Goal: Task Accomplishment & Management: Use online tool/utility

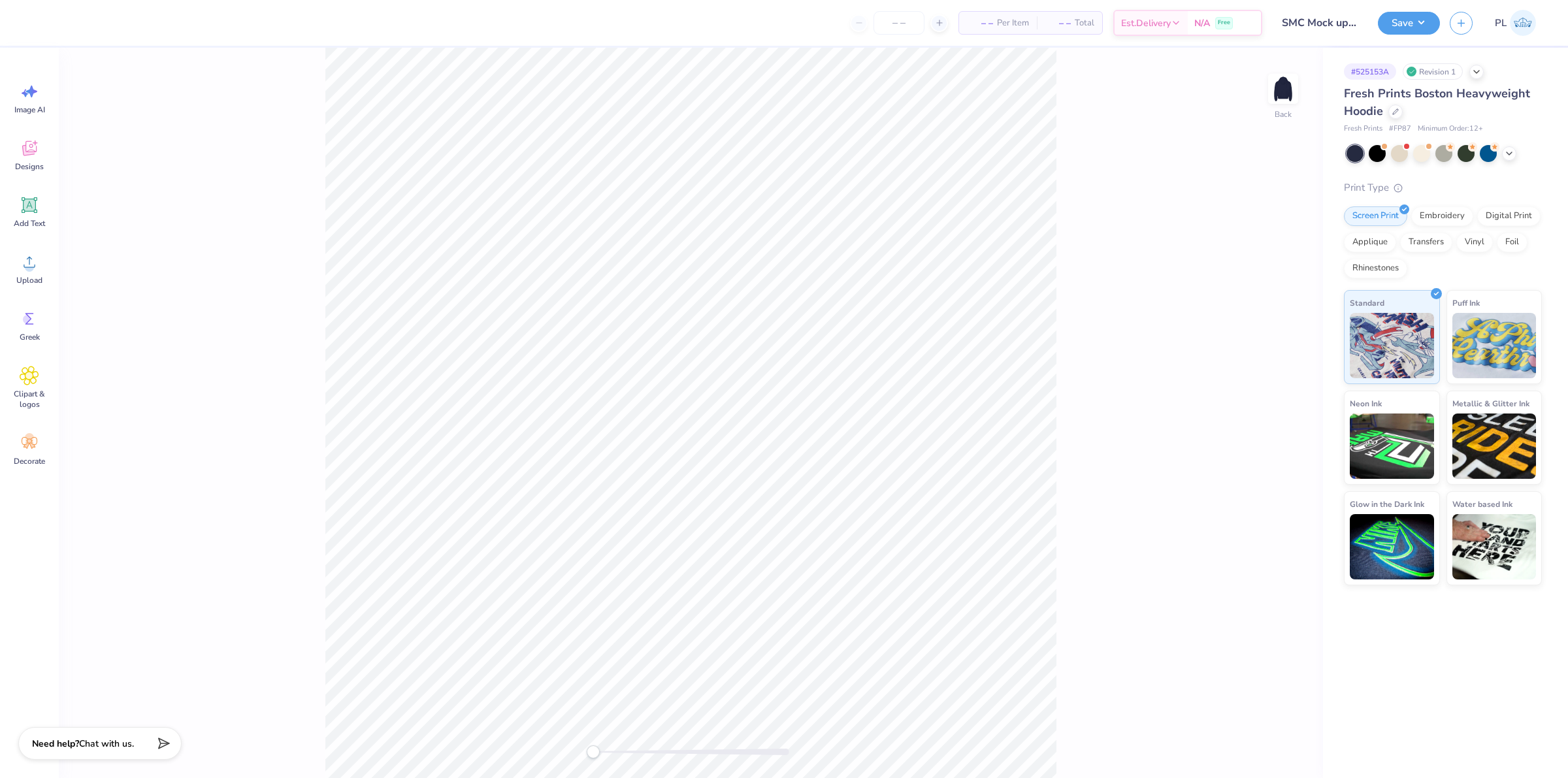
click at [1266, 101] on div "Back" at bounding box center [691, 413] width 1264 height 731
click at [1276, 92] on img at bounding box center [1283, 89] width 53 height 53
click at [29, 150] on icon at bounding box center [29, 148] width 15 height 15
click at [151, 67] on input "text" at bounding box center [174, 73] width 168 height 13
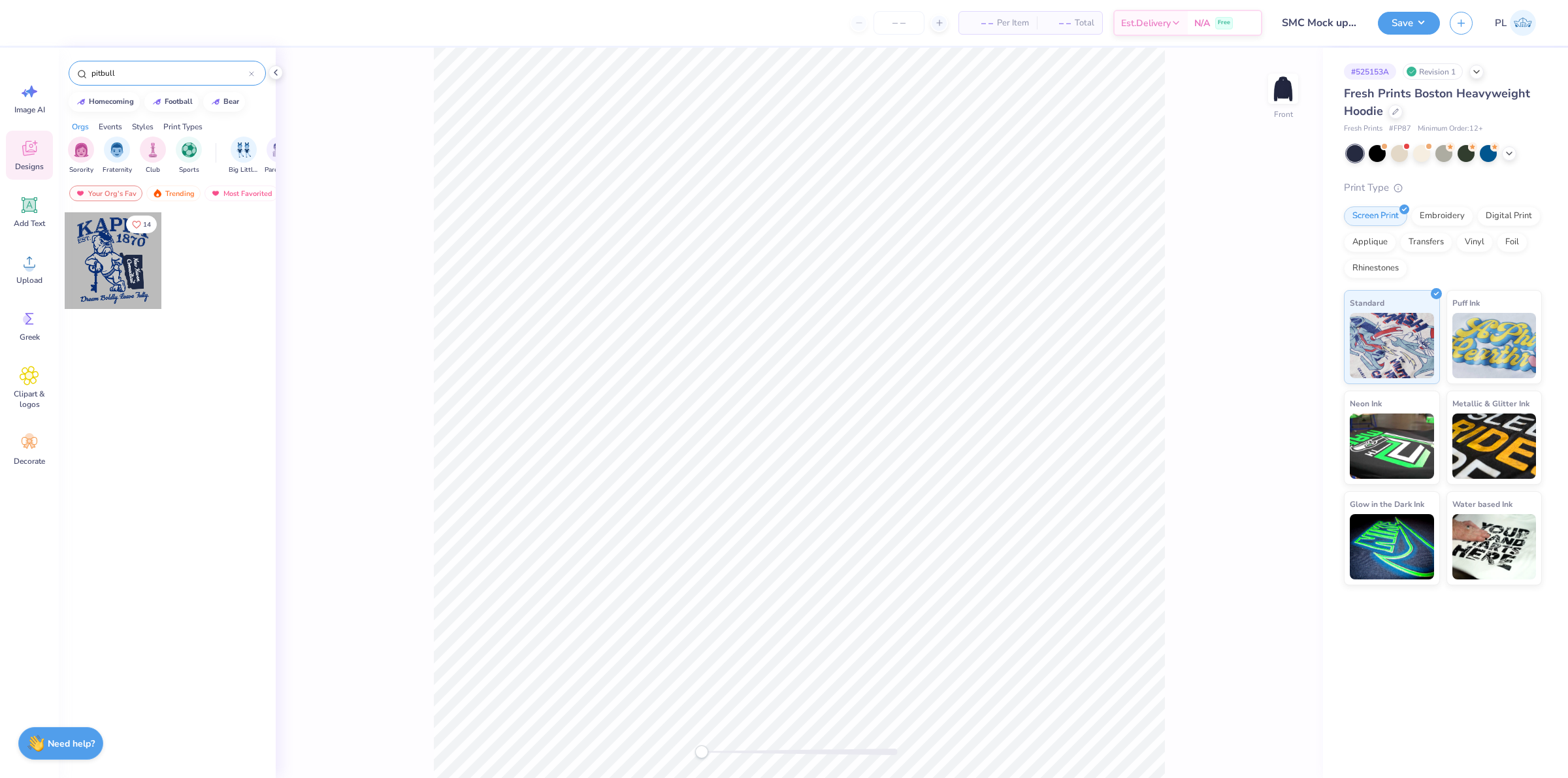
drag, startPoint x: 121, startPoint y: 74, endPoint x: 56, endPoint y: 58, distance: 66.9
click at [56, 58] on div "– – Per Item – – Total Est. Delivery N/A Free Design Title SMC Mock up #1 Save …" at bounding box center [784, 389] width 1568 height 778
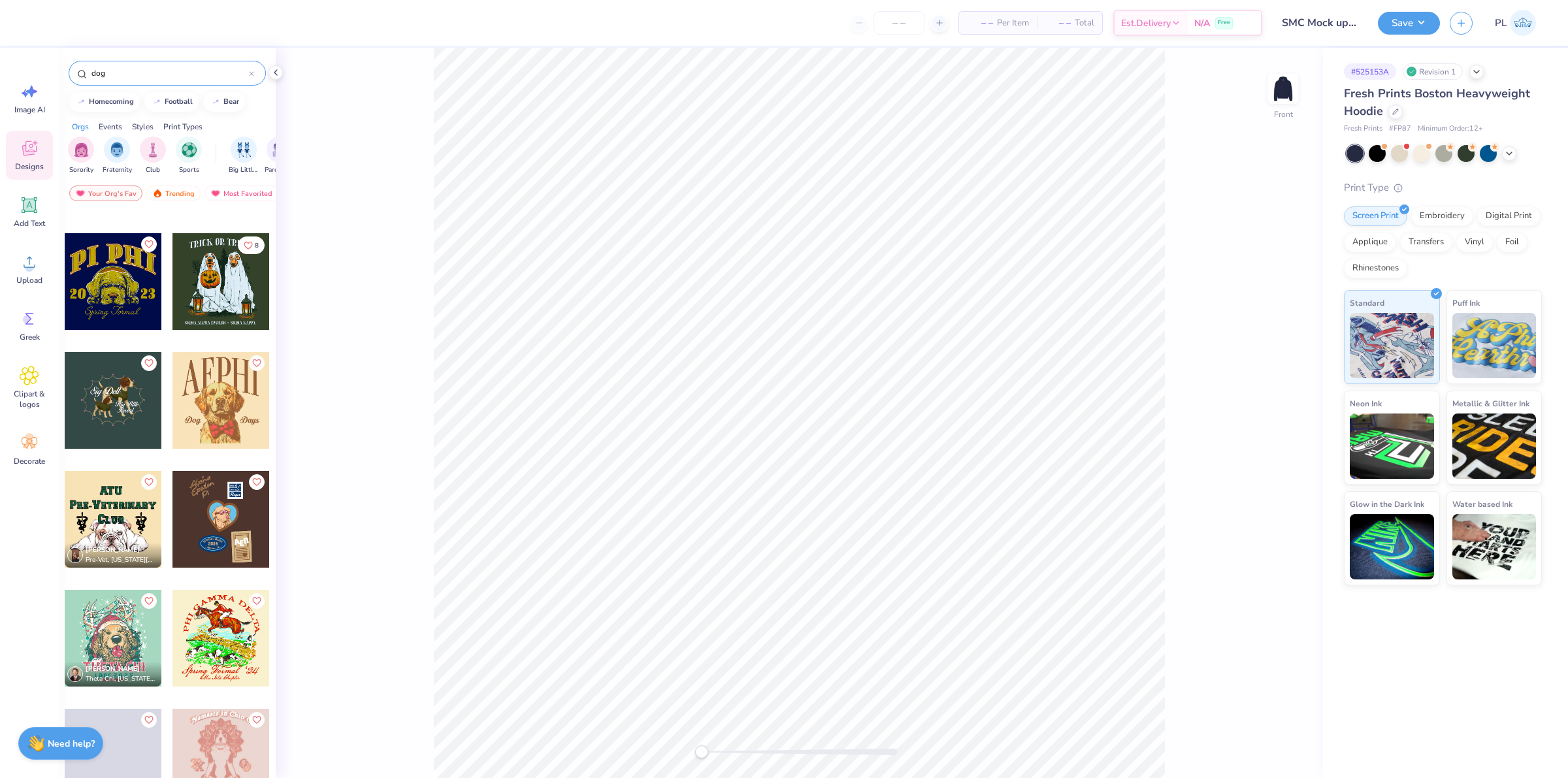
scroll to position [3796, 0]
click at [128, 73] on input "dog" at bounding box center [169, 73] width 159 height 13
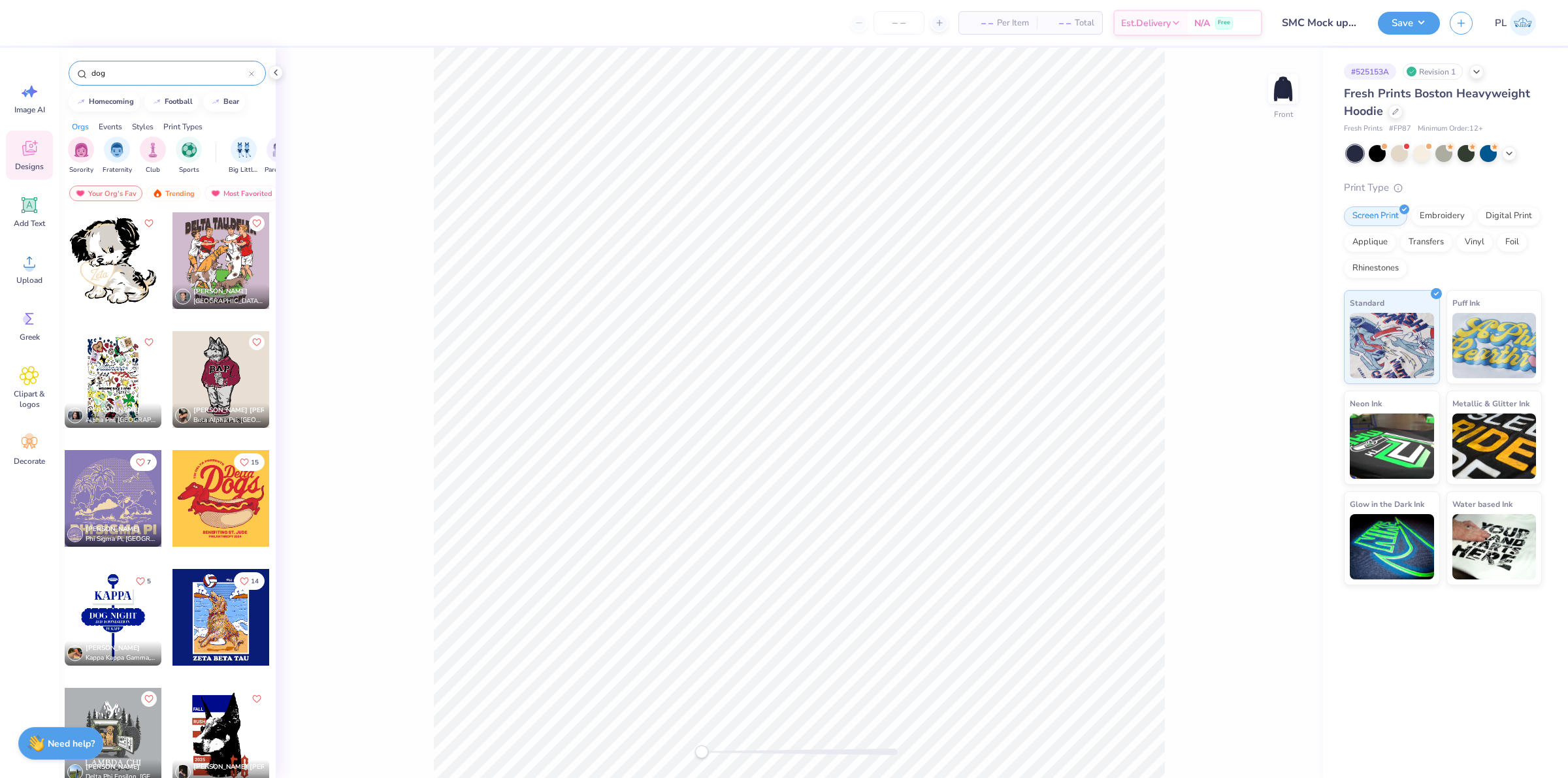
drag, startPoint x: 171, startPoint y: 71, endPoint x: 35, endPoint y: 49, distance: 137.8
click at [35, 49] on div "– – Per Item – – Total Est. Delivery N/A Free Design Title SMC Mock up #1 Save …" at bounding box center [784, 389] width 1568 height 778
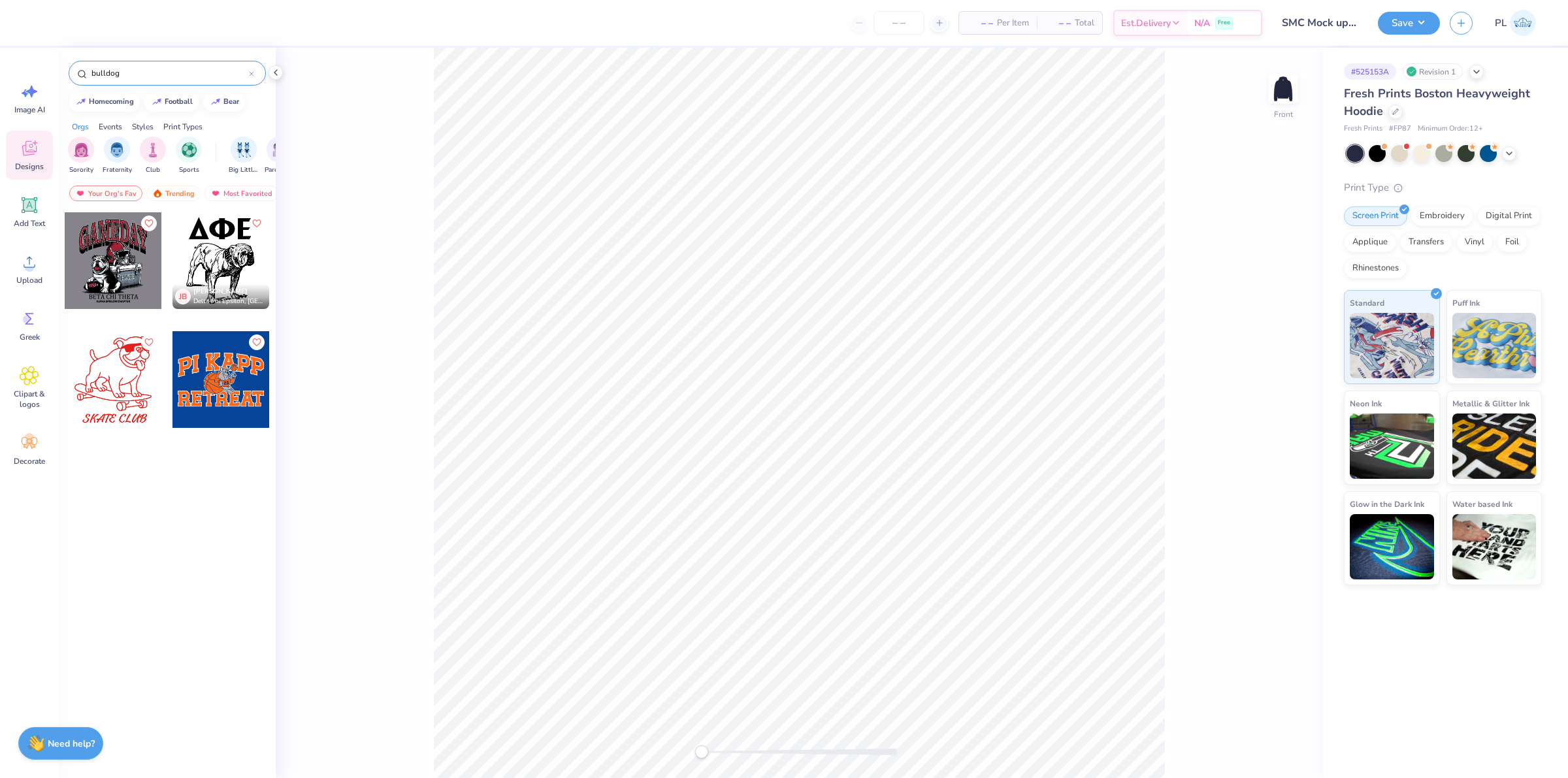
type input "bulldog"
click at [117, 262] on div at bounding box center [113, 261] width 97 height 97
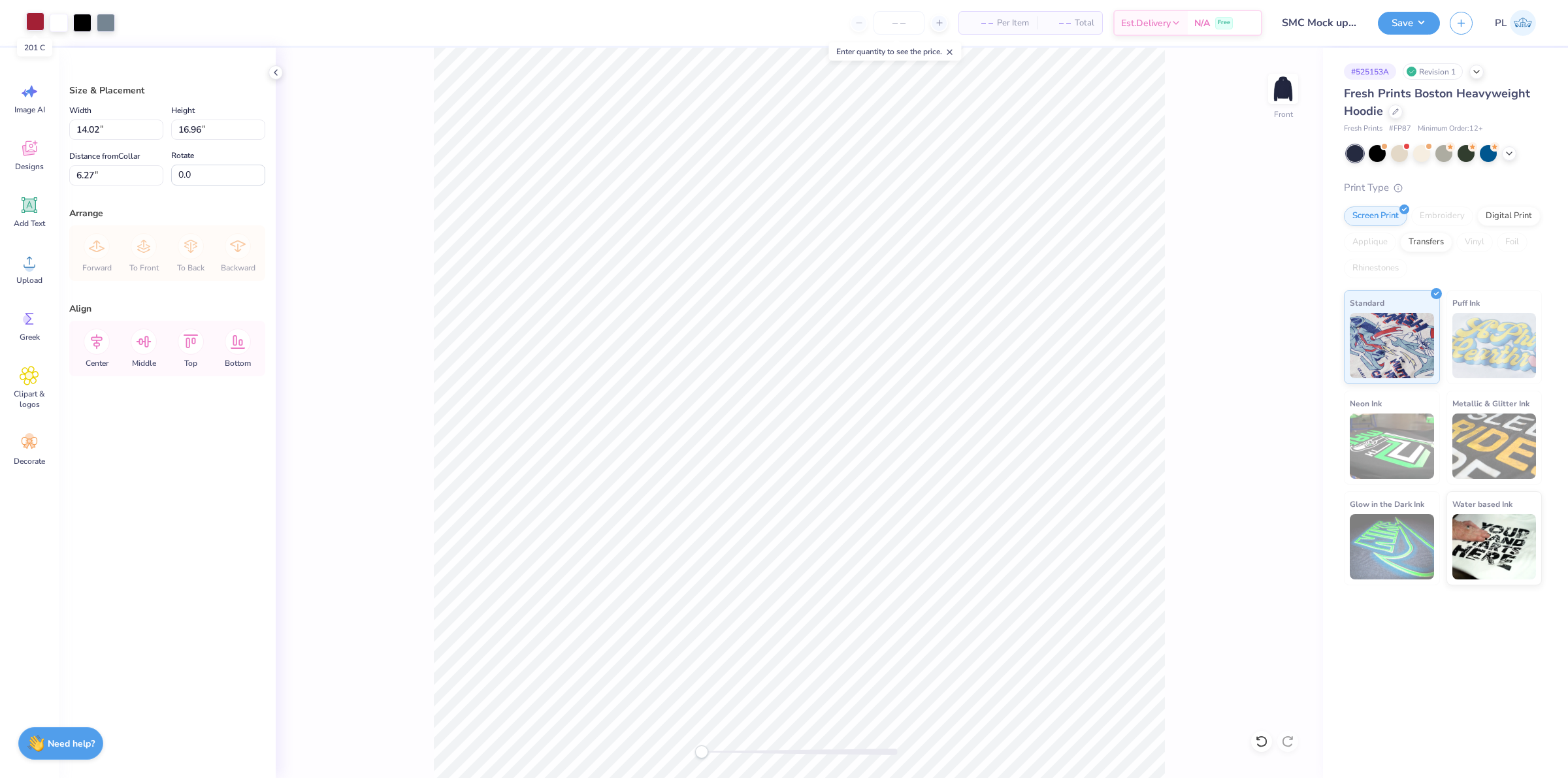
click at [34, 27] on div at bounding box center [35, 21] width 18 height 18
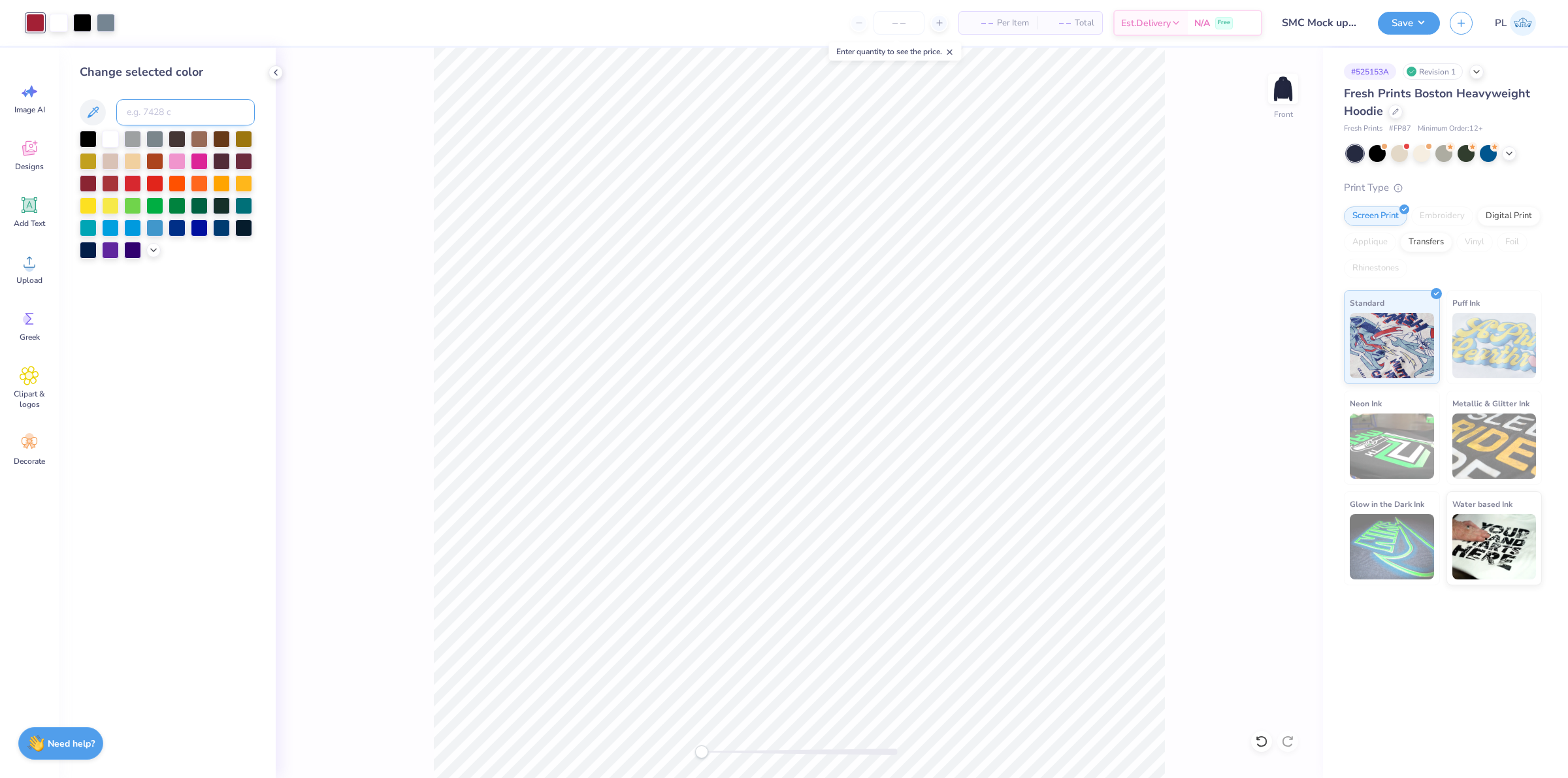
click at [155, 115] on input at bounding box center [186, 112] width 138 height 26
type input "7688"
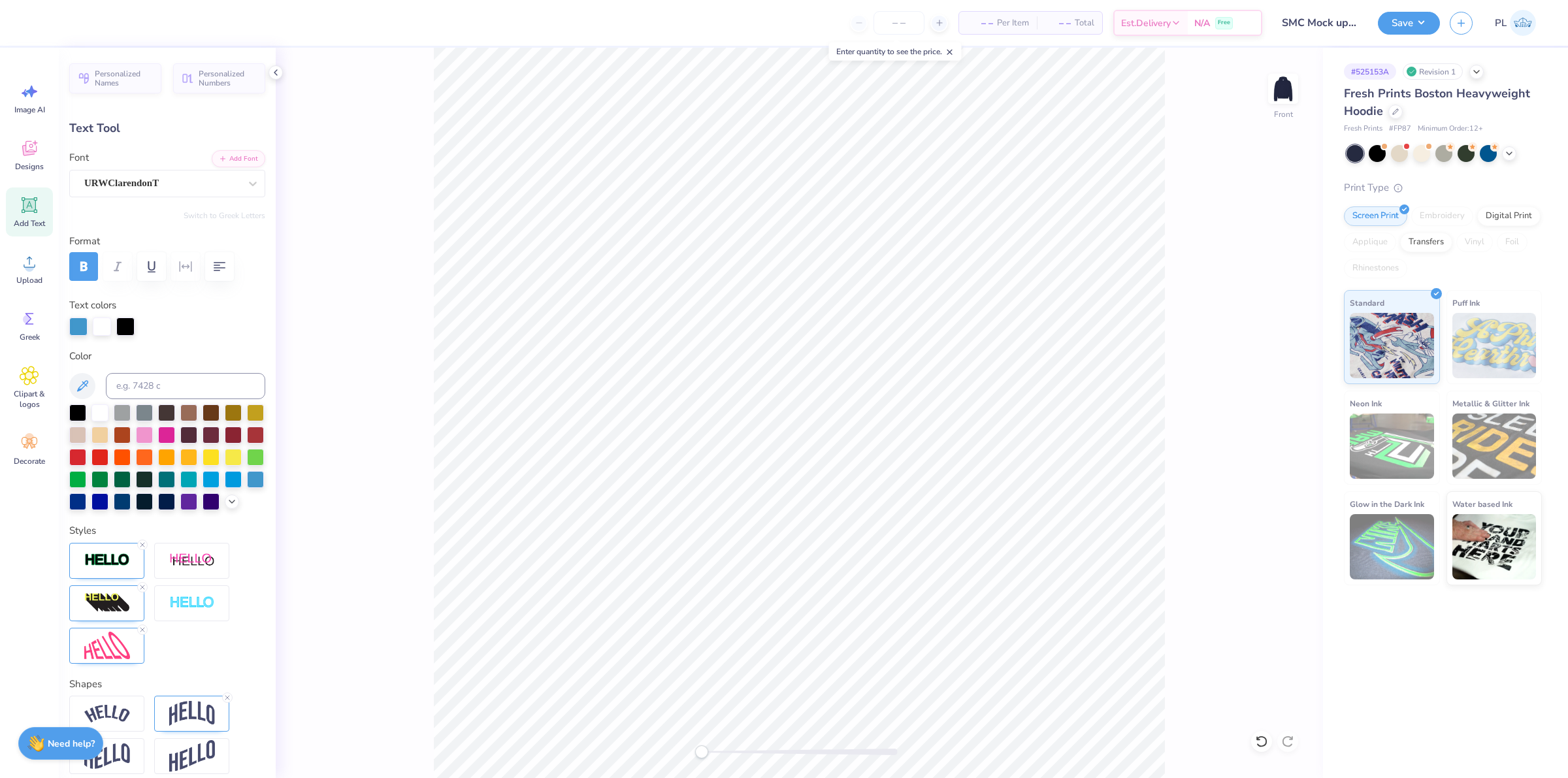
scroll to position [13, 3]
type textarea "ORONO, [GEOGRAPHIC_DATA]"
type input "3.02"
type input "1.34"
type input "17.43"
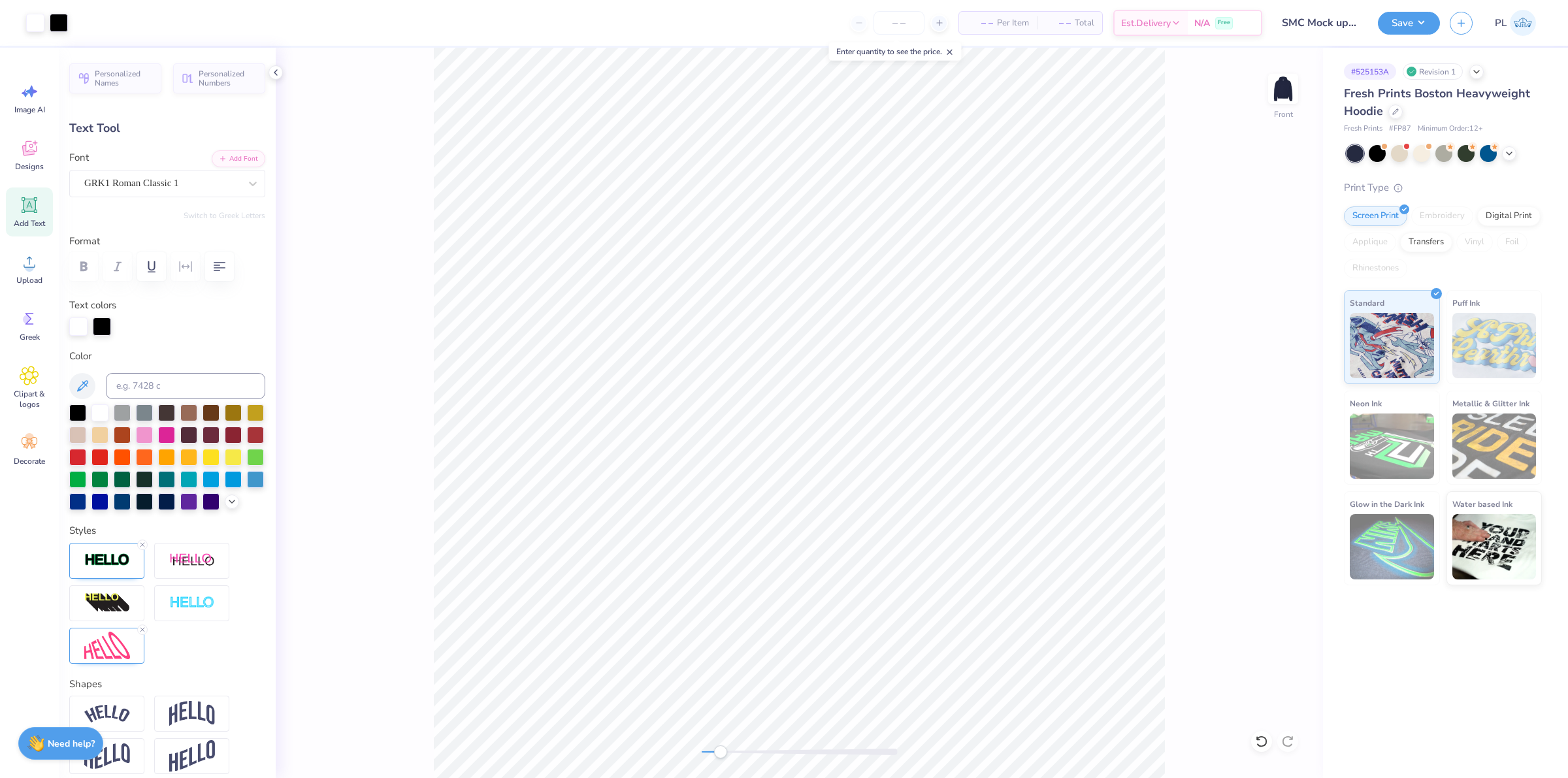
type input "1.84"
type input "0.81"
type input "19.36"
type input "0.0"
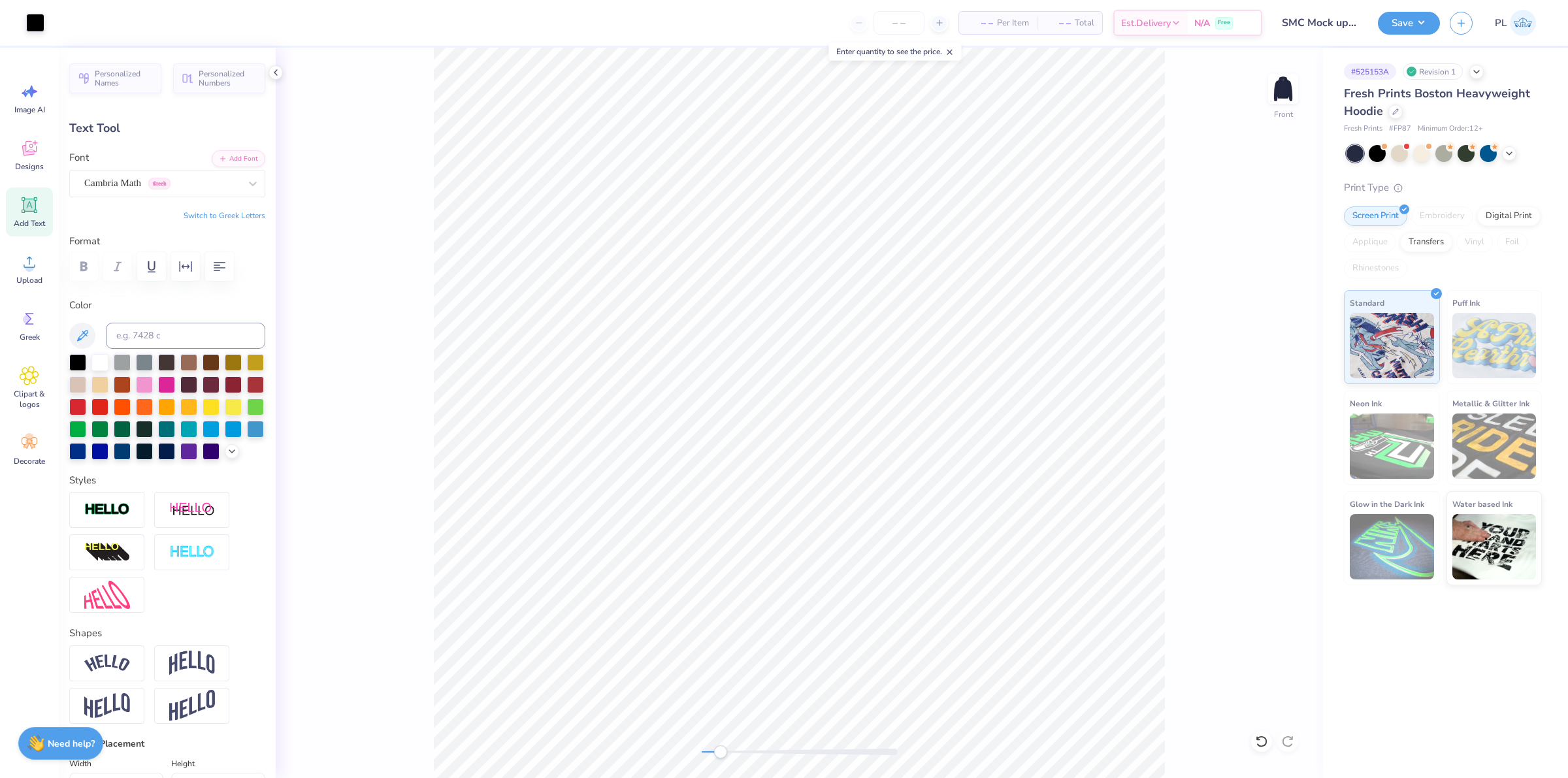
type input "9.99"
type input "0.92"
type input "21.61"
type textarea "Sport Management Club CHI THETA"
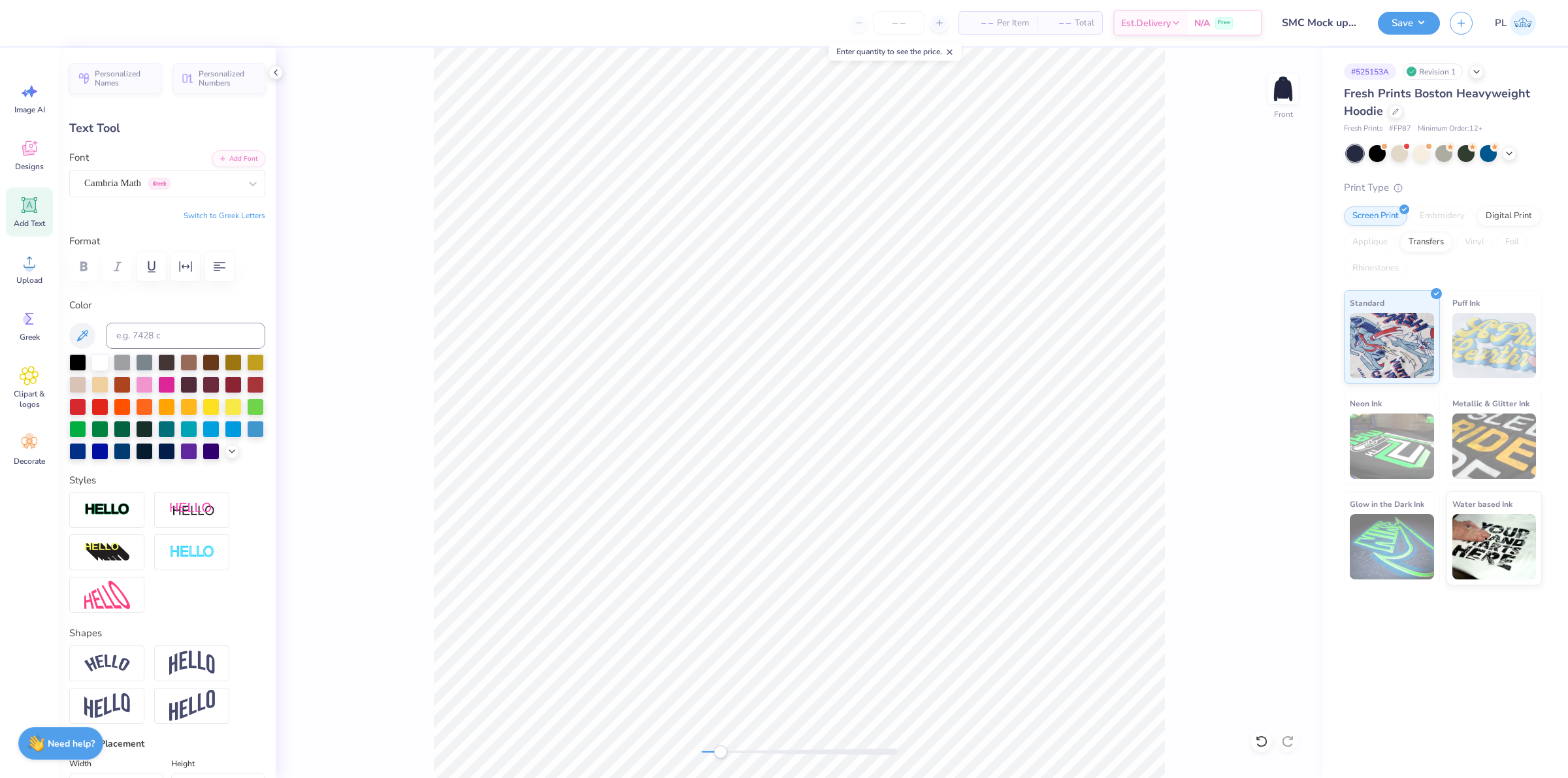
scroll to position [13, 8]
click at [1168, 621] on div "Front" at bounding box center [799, 413] width 1047 height 731
type input "18.36"
type input "1.10"
type input "21.52"
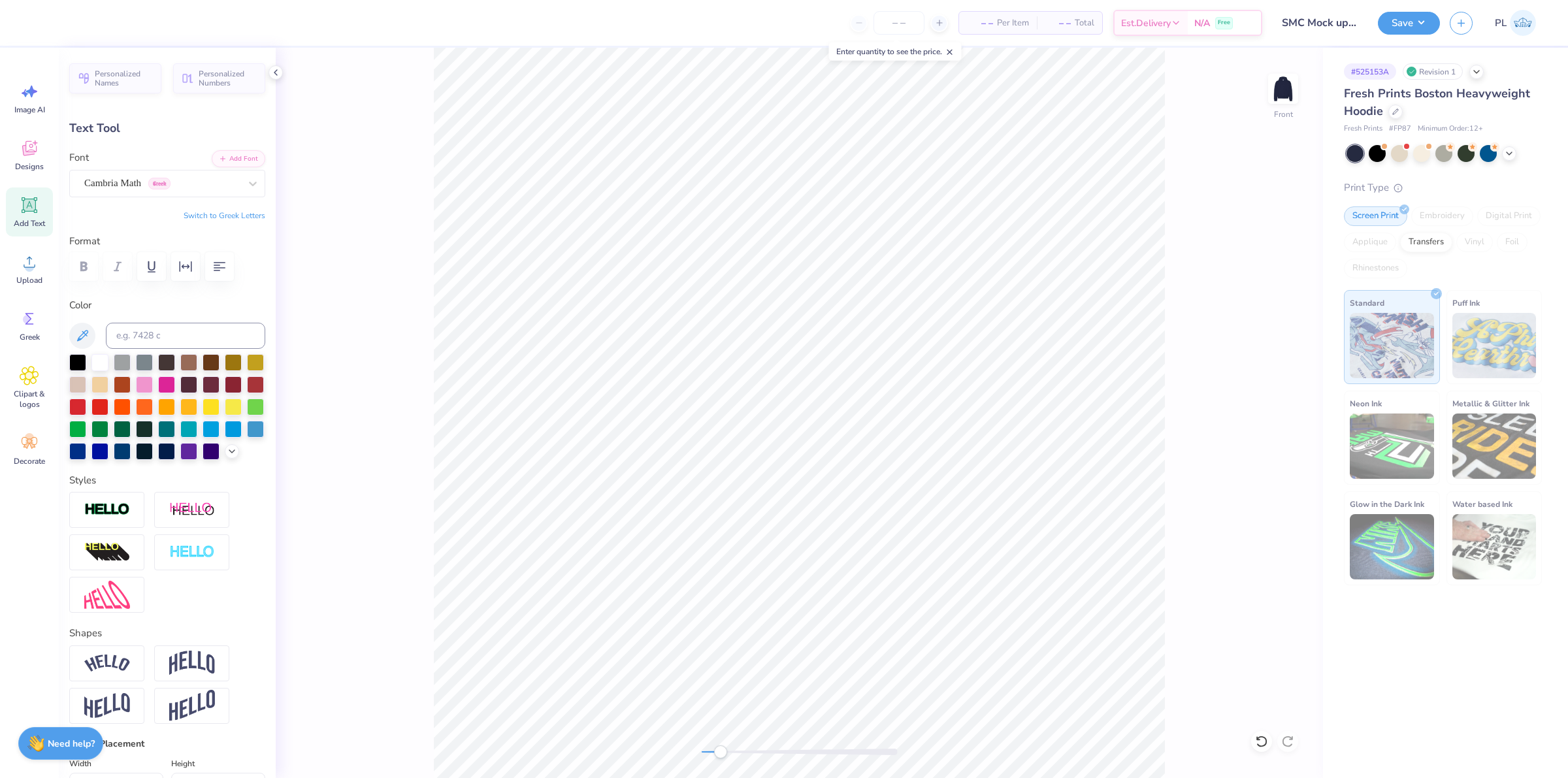
type textarea "Sport Management Club"
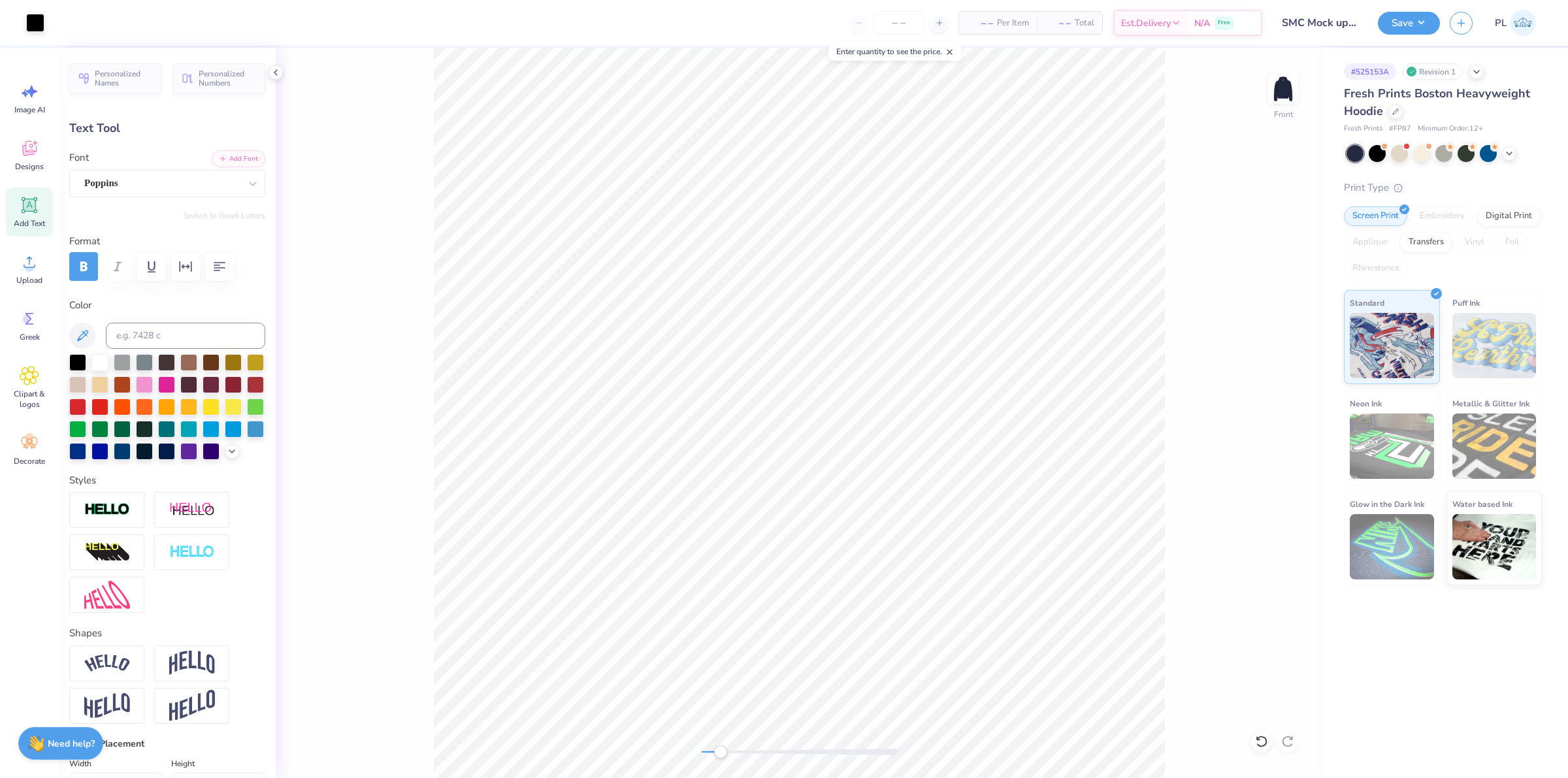
type input "6.85"
type input "0.40"
type input "22.83"
type textarea "A"
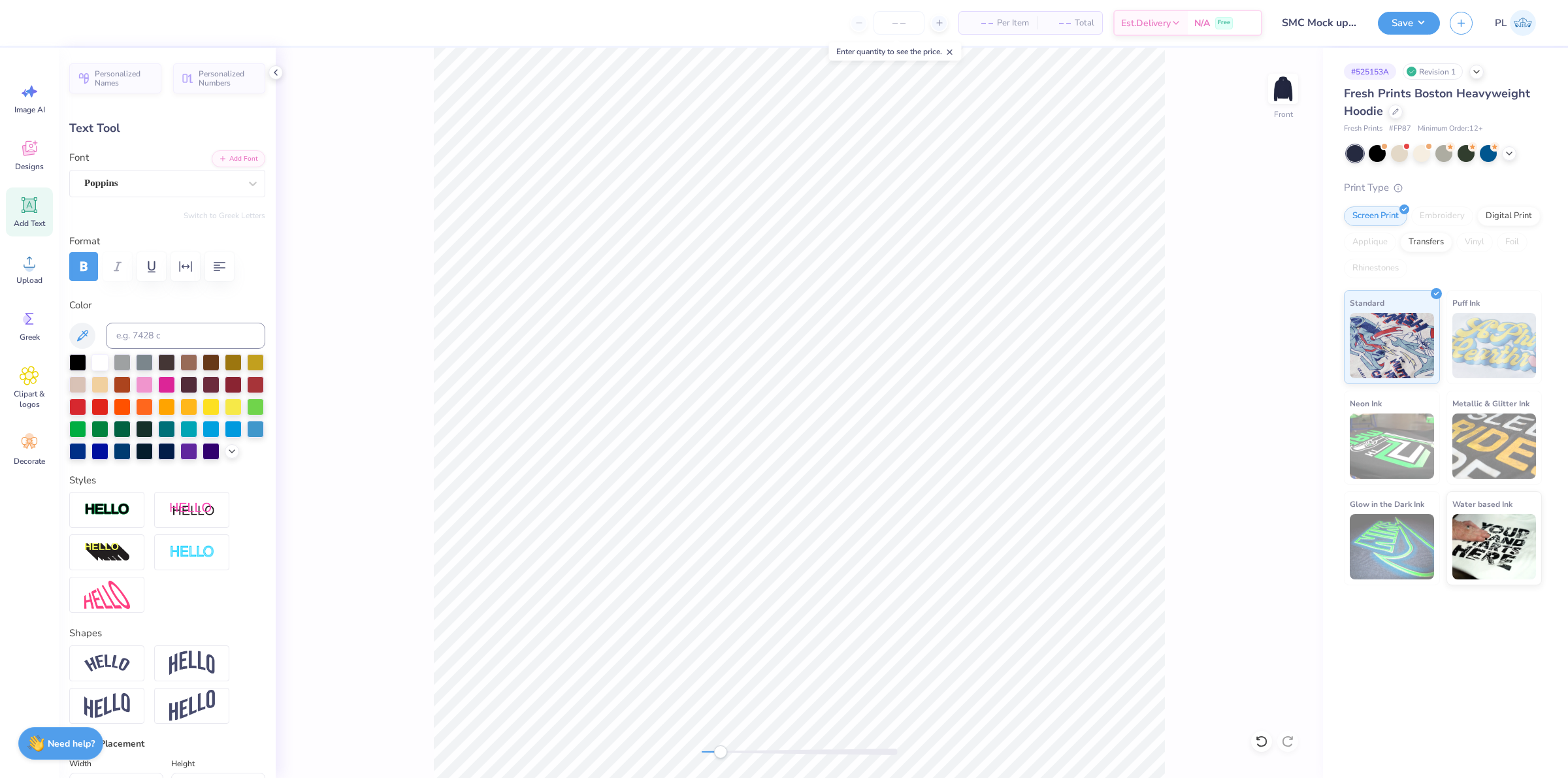
type textarea "[DATE]-[DATE]"
type input "12.20"
type input "1.10"
type input "21.52"
type input "12.62"
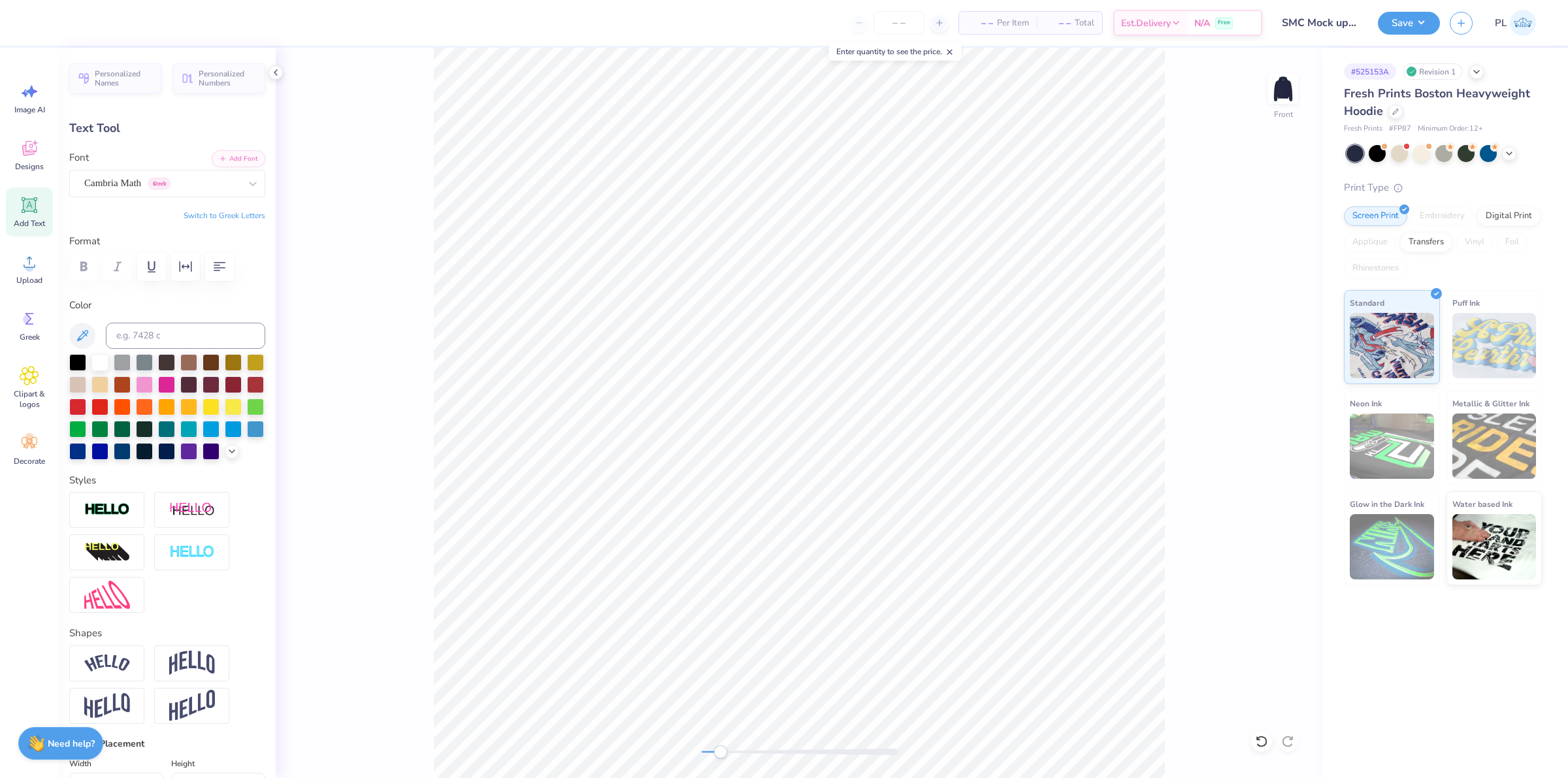
type input "1.14"
type input "13.01"
type input "1.17"
type input "2.96"
type input "0.41"
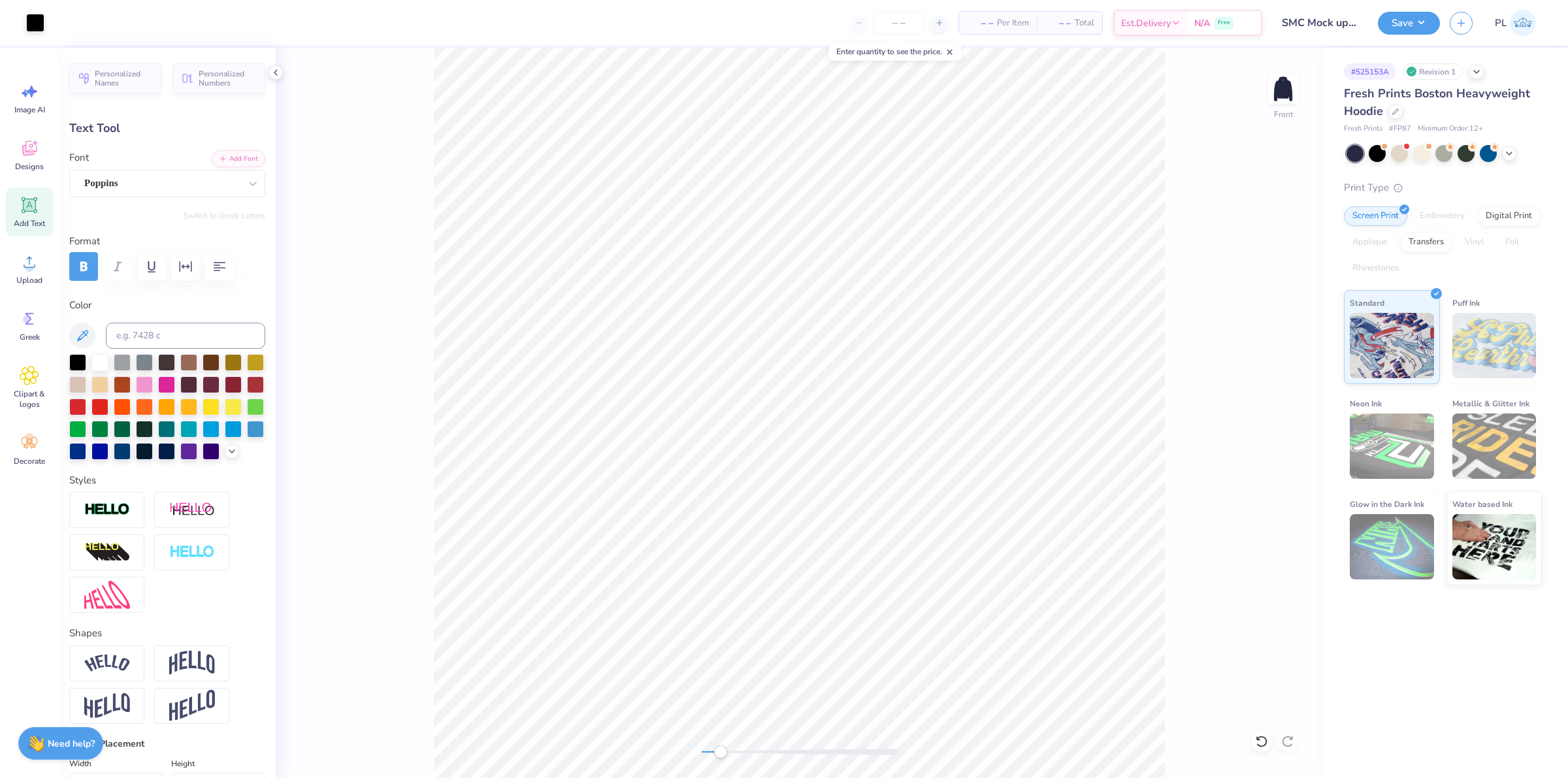
type input "22.82"
type input "14.16"
type input "7.19"
type input "6.27"
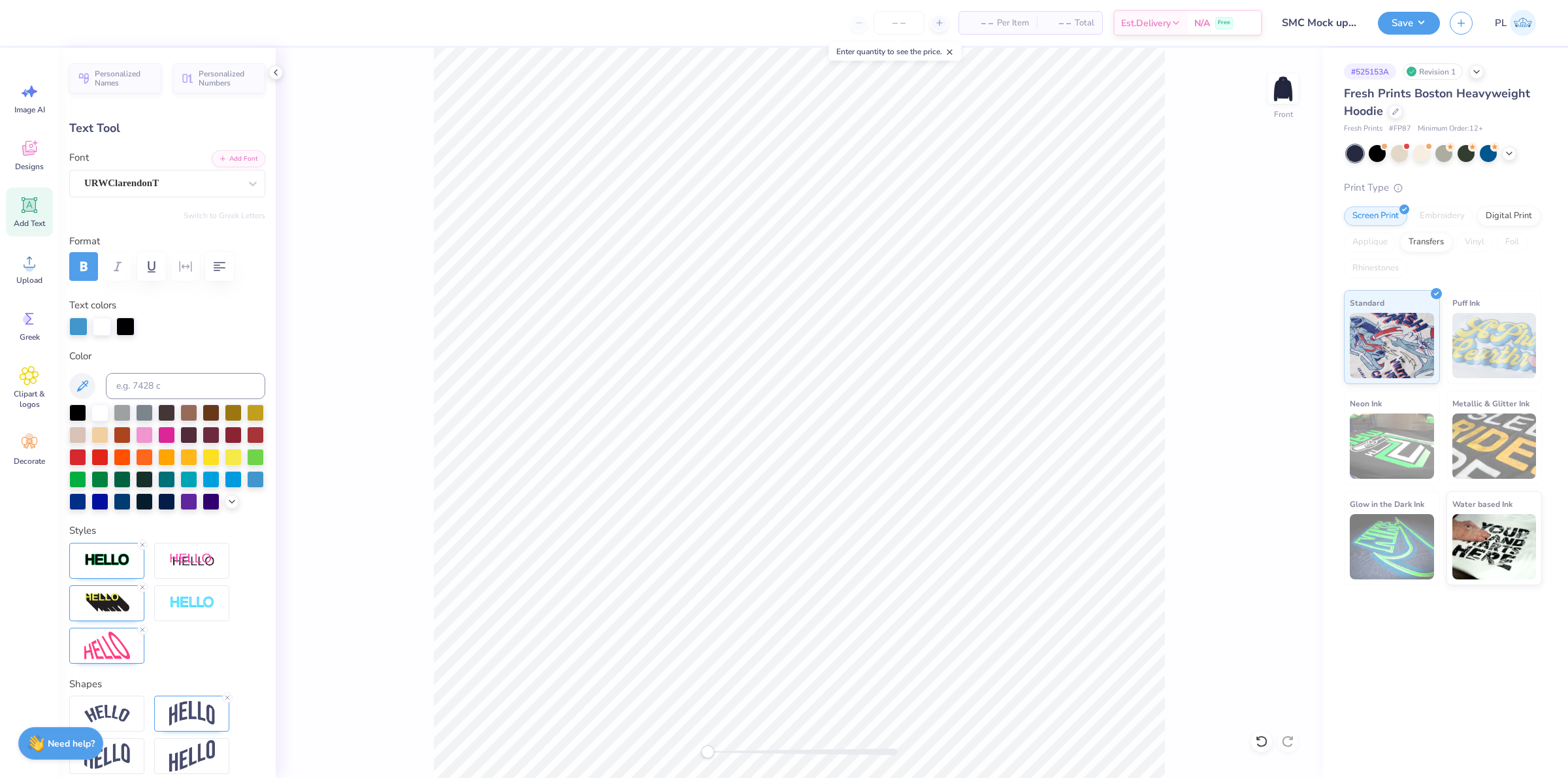
scroll to position [13, 2]
type textarea "Orono, [GEOGRAPHIC_DATA]"
type input "14.15"
type input "7.18"
type input "6.28"
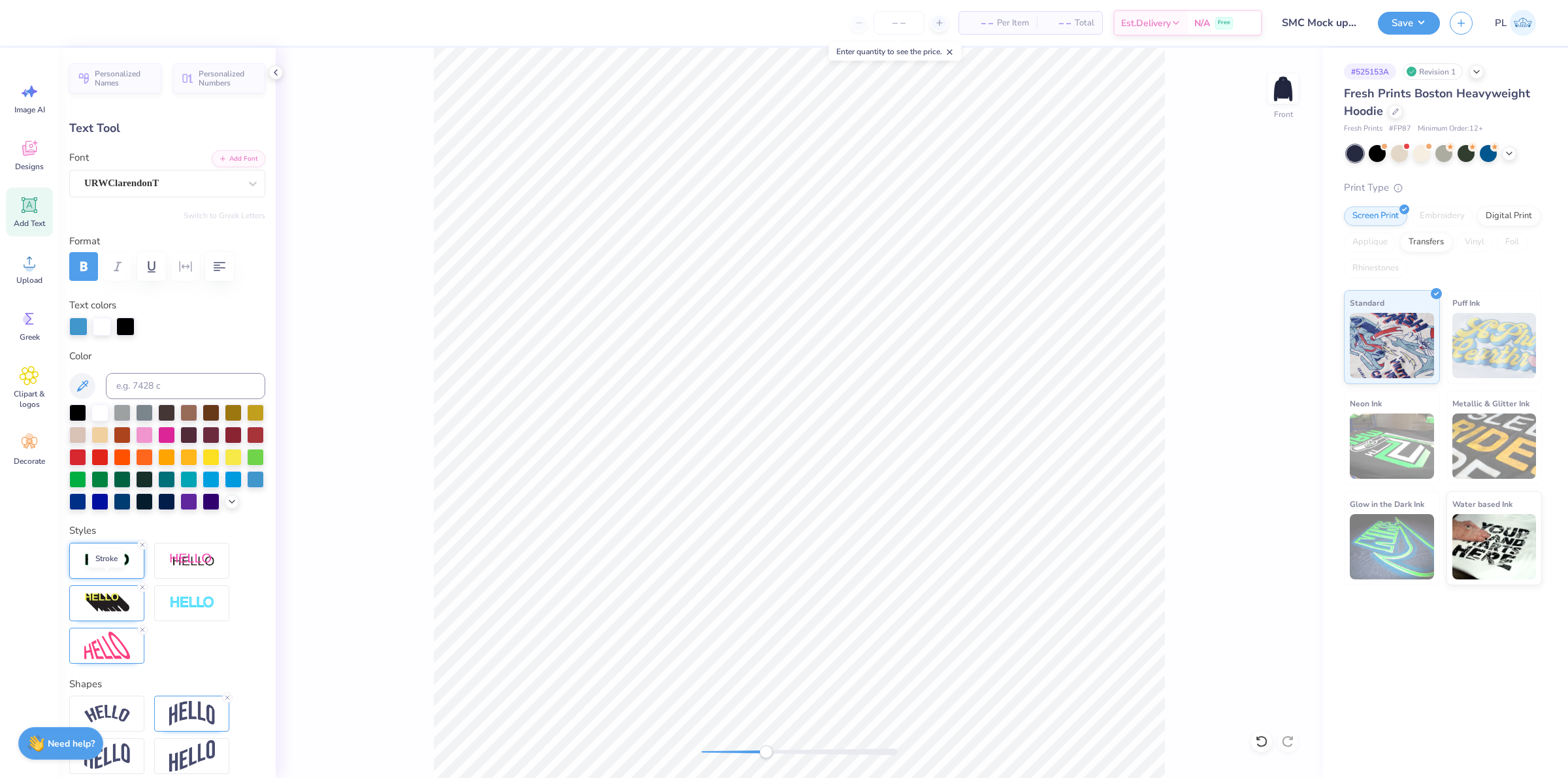
click at [116, 568] on img at bounding box center [107, 560] width 46 height 15
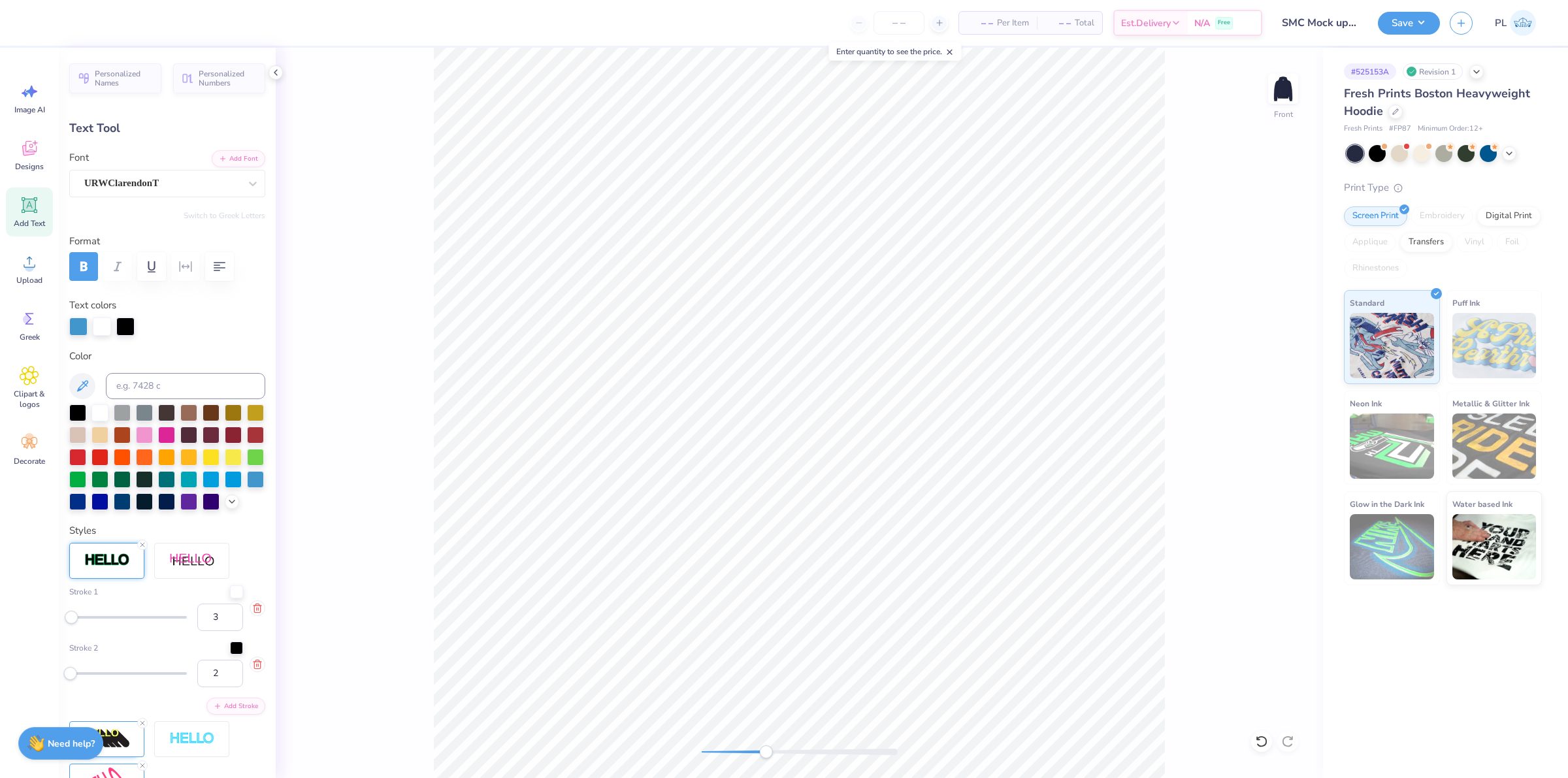
scroll to position [82, 0]
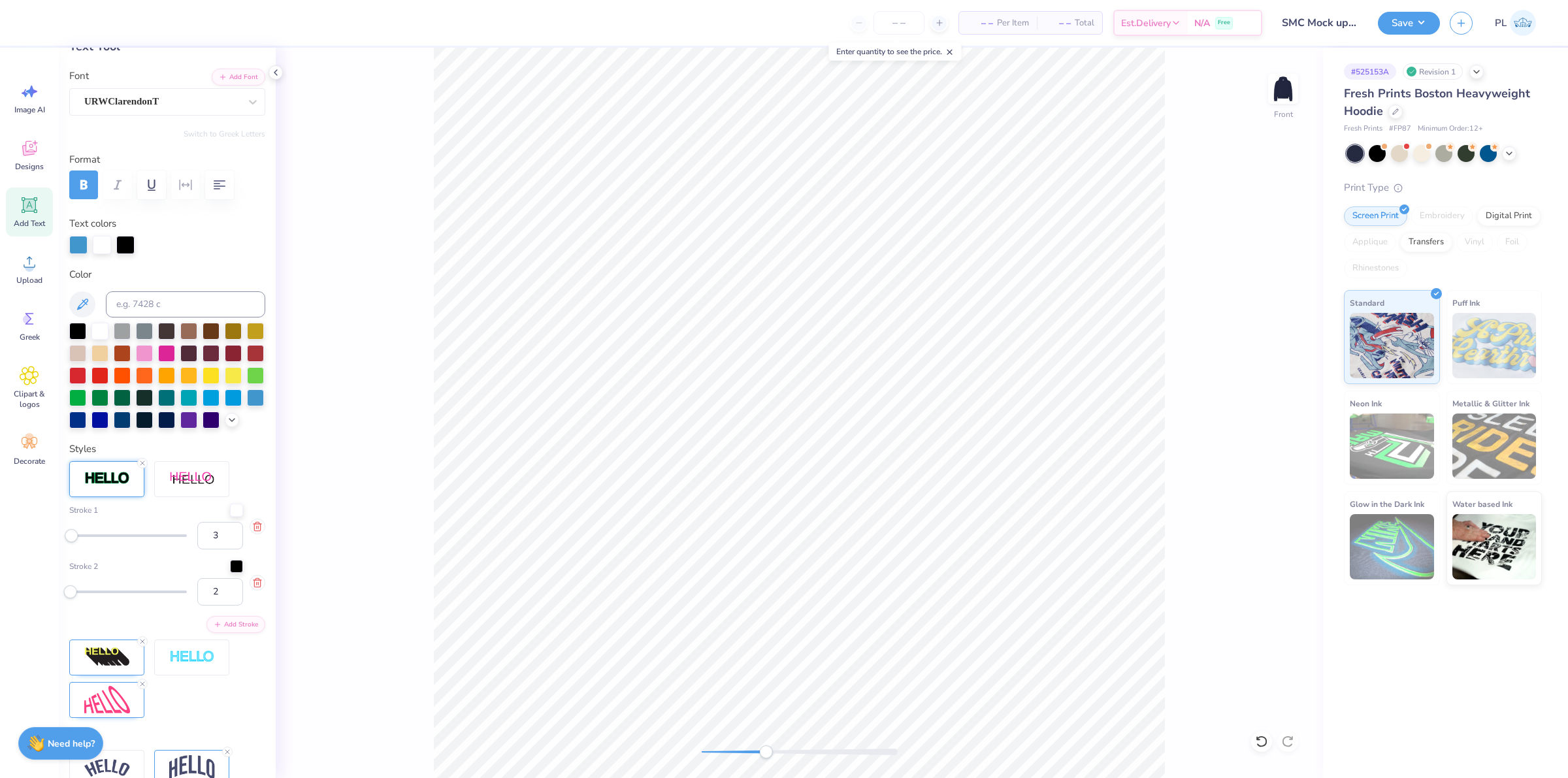
type input "1"
click at [66, 598] on div "Accessibility label" at bounding box center [69, 591] width 13 height 13
type input "2"
click at [71, 598] on div "Accessibility label" at bounding box center [70, 591] width 13 height 13
type input "2"
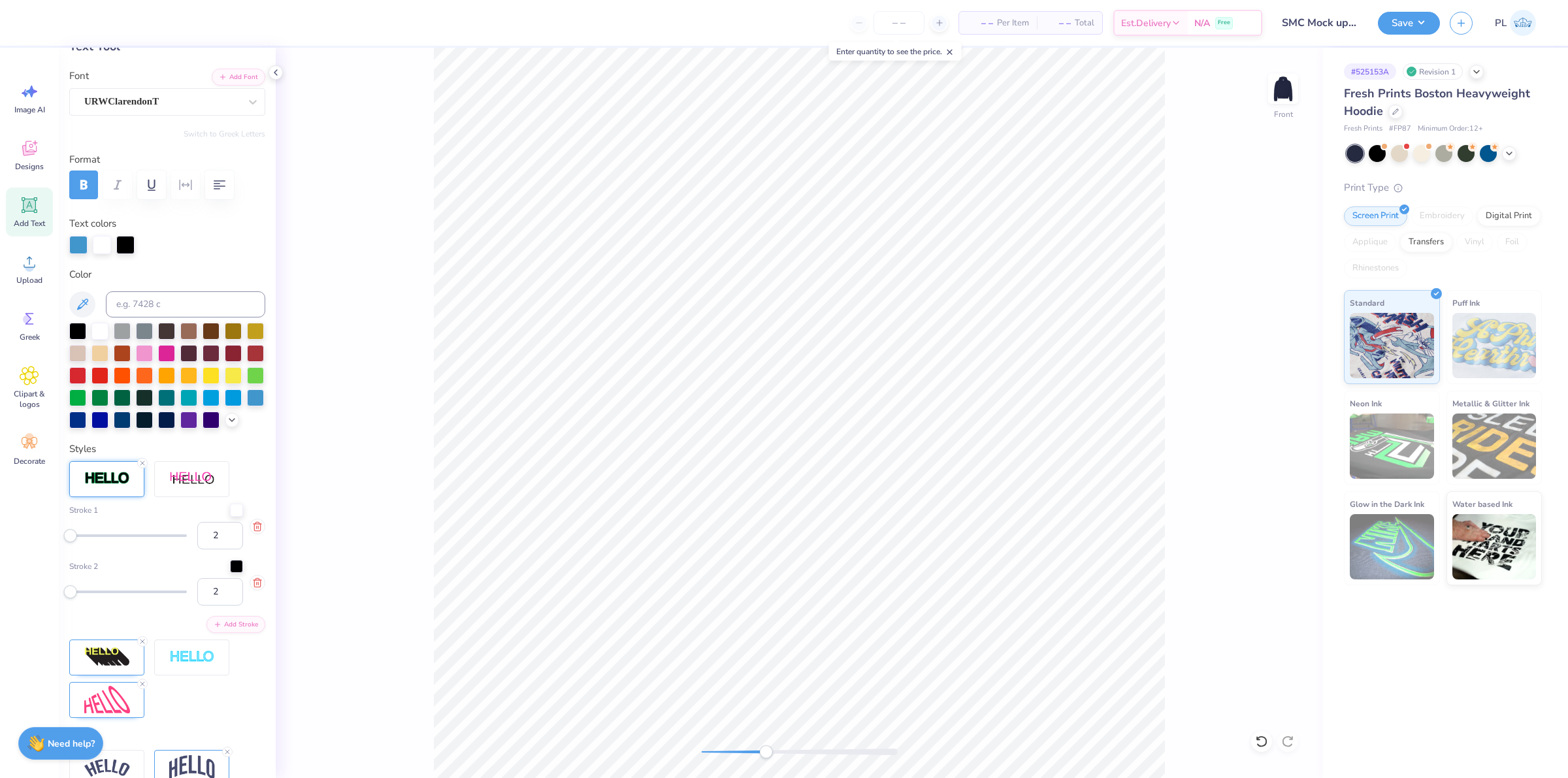
click at [70, 541] on div "Accessibility label" at bounding box center [70, 534] width 13 height 13
type input "3"
click at [72, 541] on div "Accessibility label" at bounding box center [71, 534] width 13 height 13
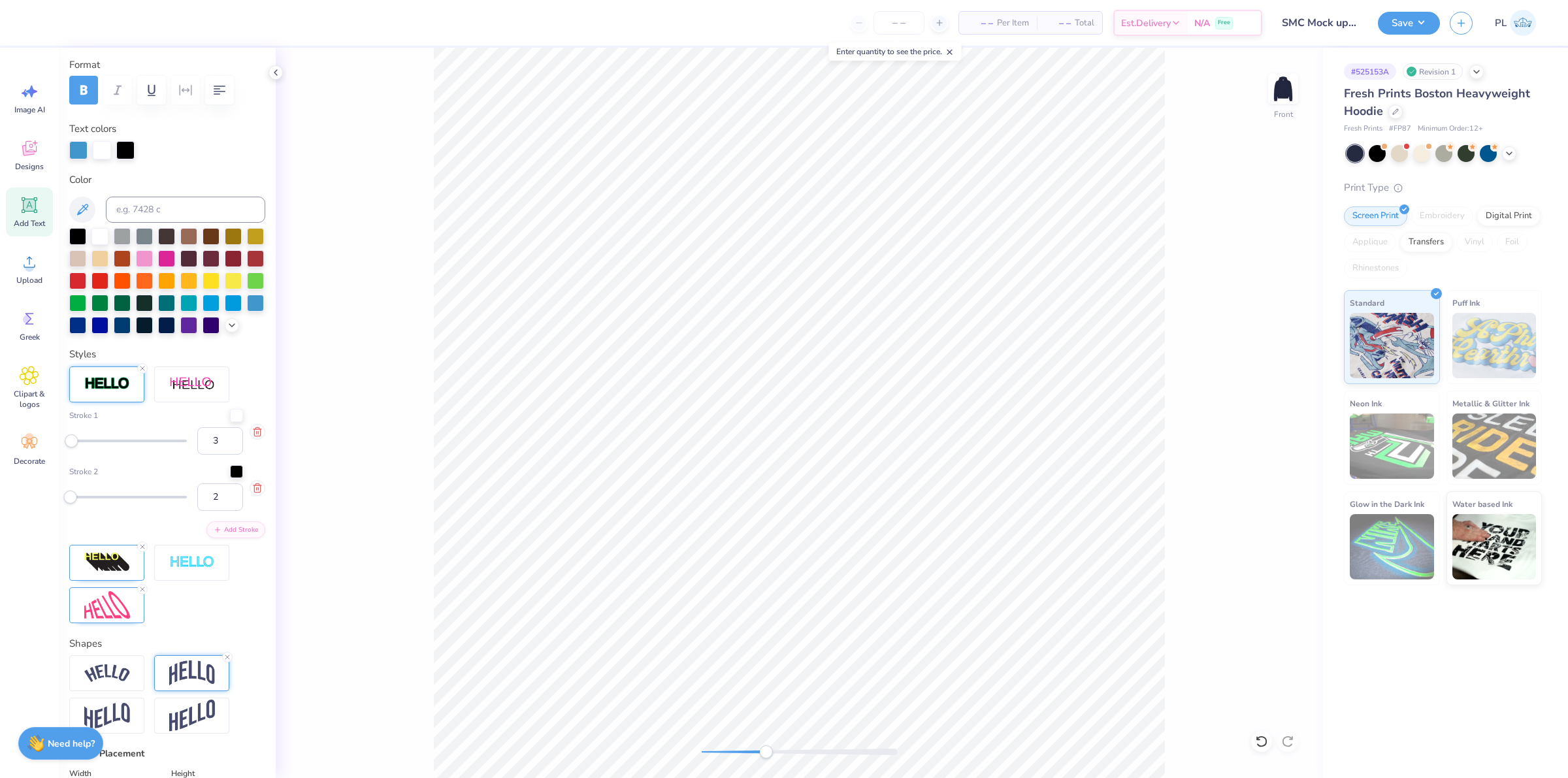
scroll to position [103, 0]
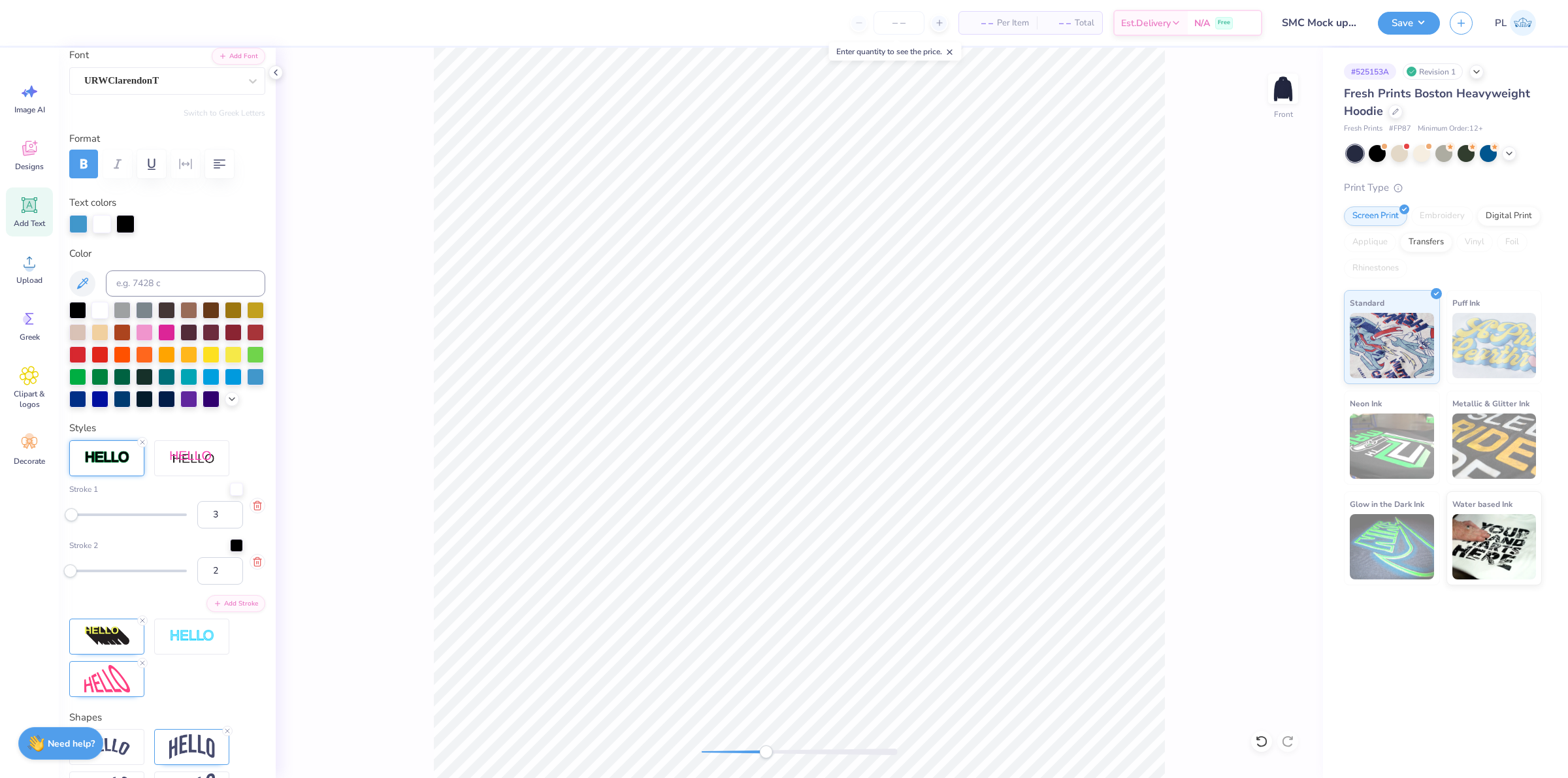
type input "1"
click at [69, 577] on div "Accessibility label" at bounding box center [69, 570] width 13 height 13
type input "4"
click at [73, 521] on div "Accessibility label" at bounding box center [72, 514] width 13 height 13
type input "2"
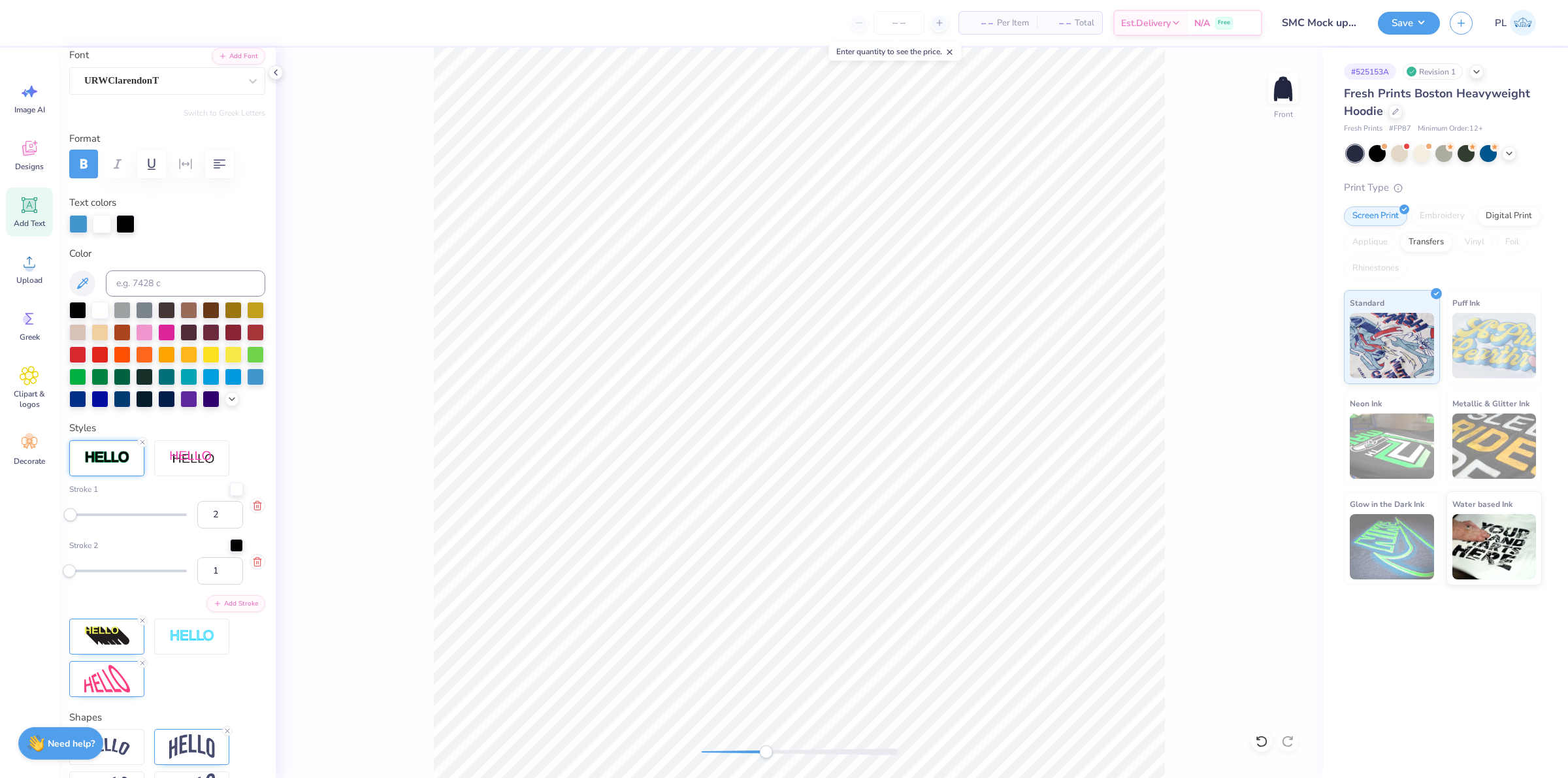
click at [70, 521] on div "Accessibility label" at bounding box center [70, 514] width 13 height 13
type input "3"
click at [72, 521] on div "Accessibility label" at bounding box center [71, 514] width 13 height 13
type input "2"
click at [71, 577] on div "Accessibility label" at bounding box center [70, 570] width 13 height 13
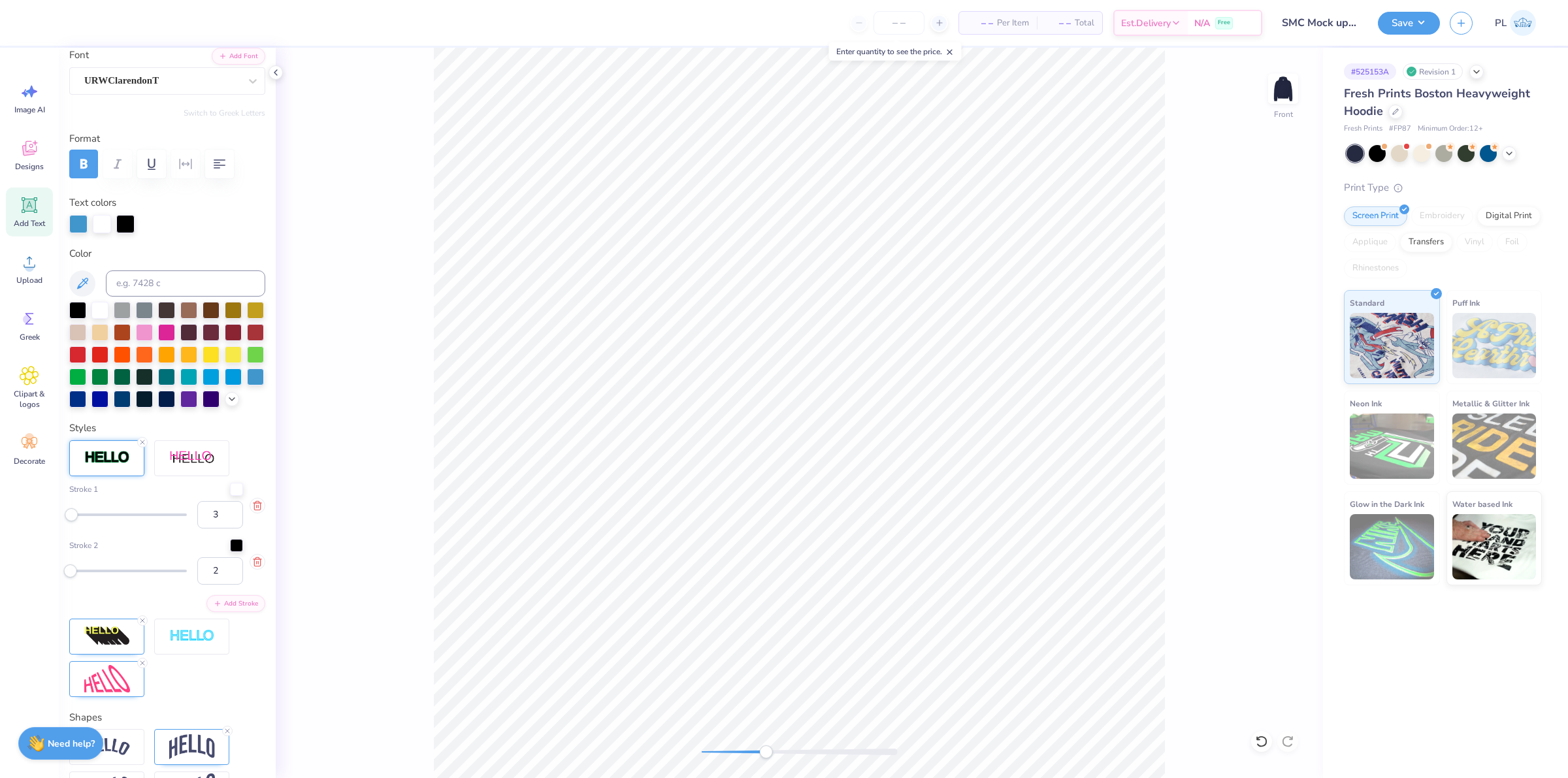
click at [333, 619] on div "Front" at bounding box center [799, 413] width 1047 height 731
click at [275, 76] on icon at bounding box center [275, 73] width 10 height 10
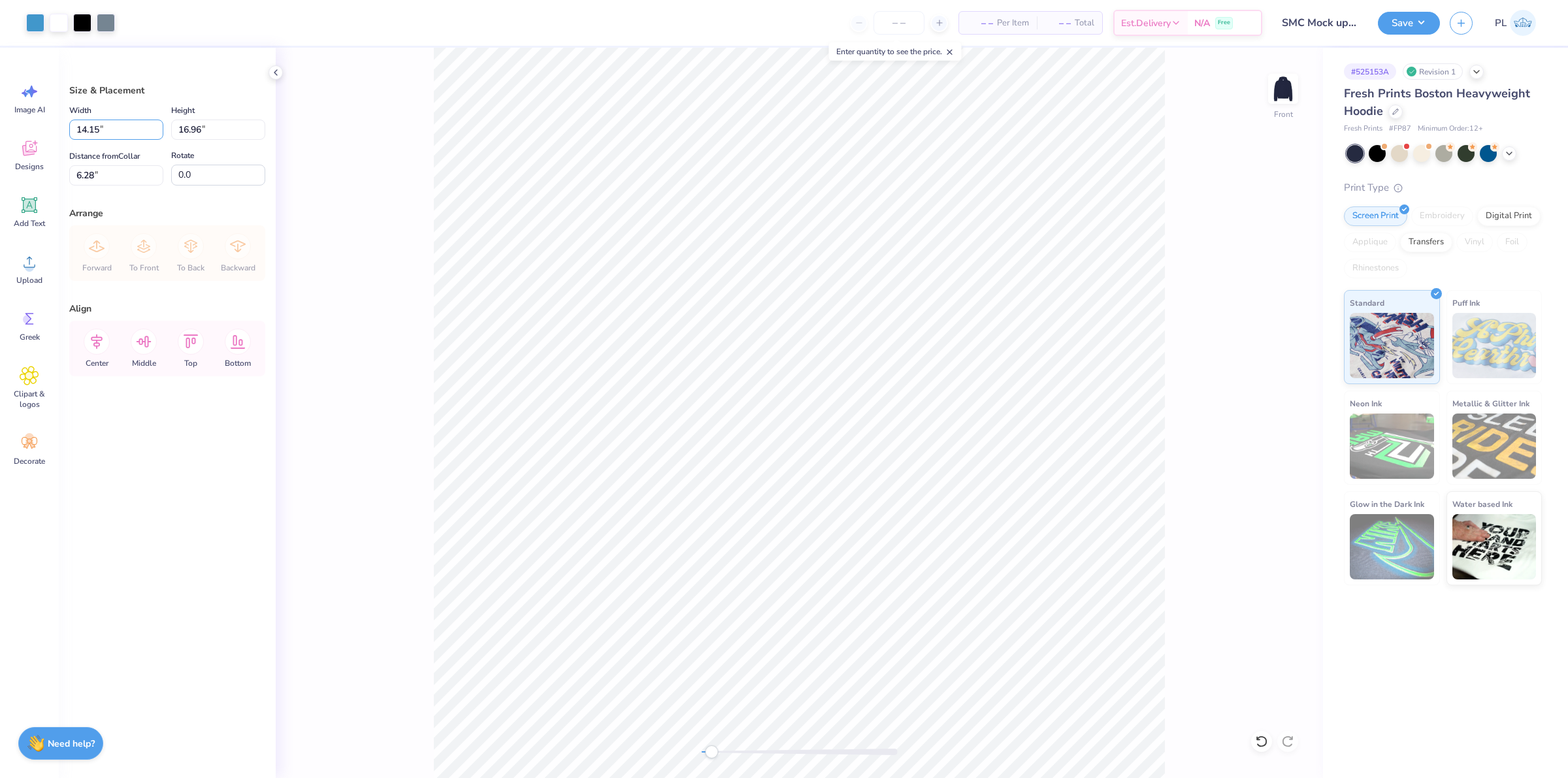
drag, startPoint x: 108, startPoint y: 123, endPoint x: 79, endPoint y: 118, distance: 29.4
click at [79, 118] on div "Width 14.15 14.15 "" at bounding box center [116, 121] width 94 height 37
type input "1"
type input "12.50"
type input "14.98"
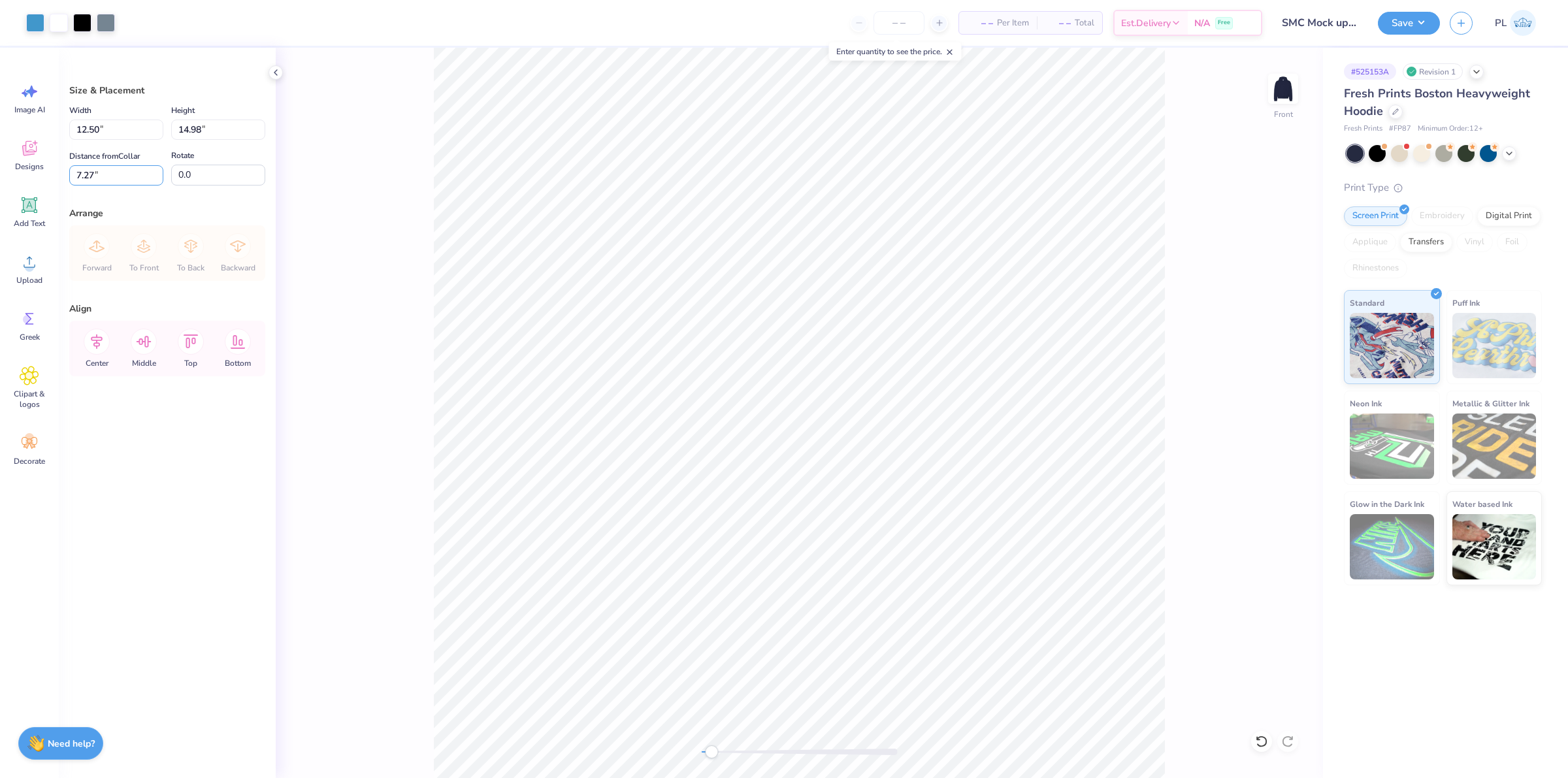
drag, startPoint x: 110, startPoint y: 174, endPoint x: 66, endPoint y: 168, distance: 44.4
click at [66, 168] on div "Size & Placement Width 12.50 12.50 " Height 14.98 14.98 " Distance from Collar …" at bounding box center [167, 413] width 217 height 731
type input "3"
type input "6.00"
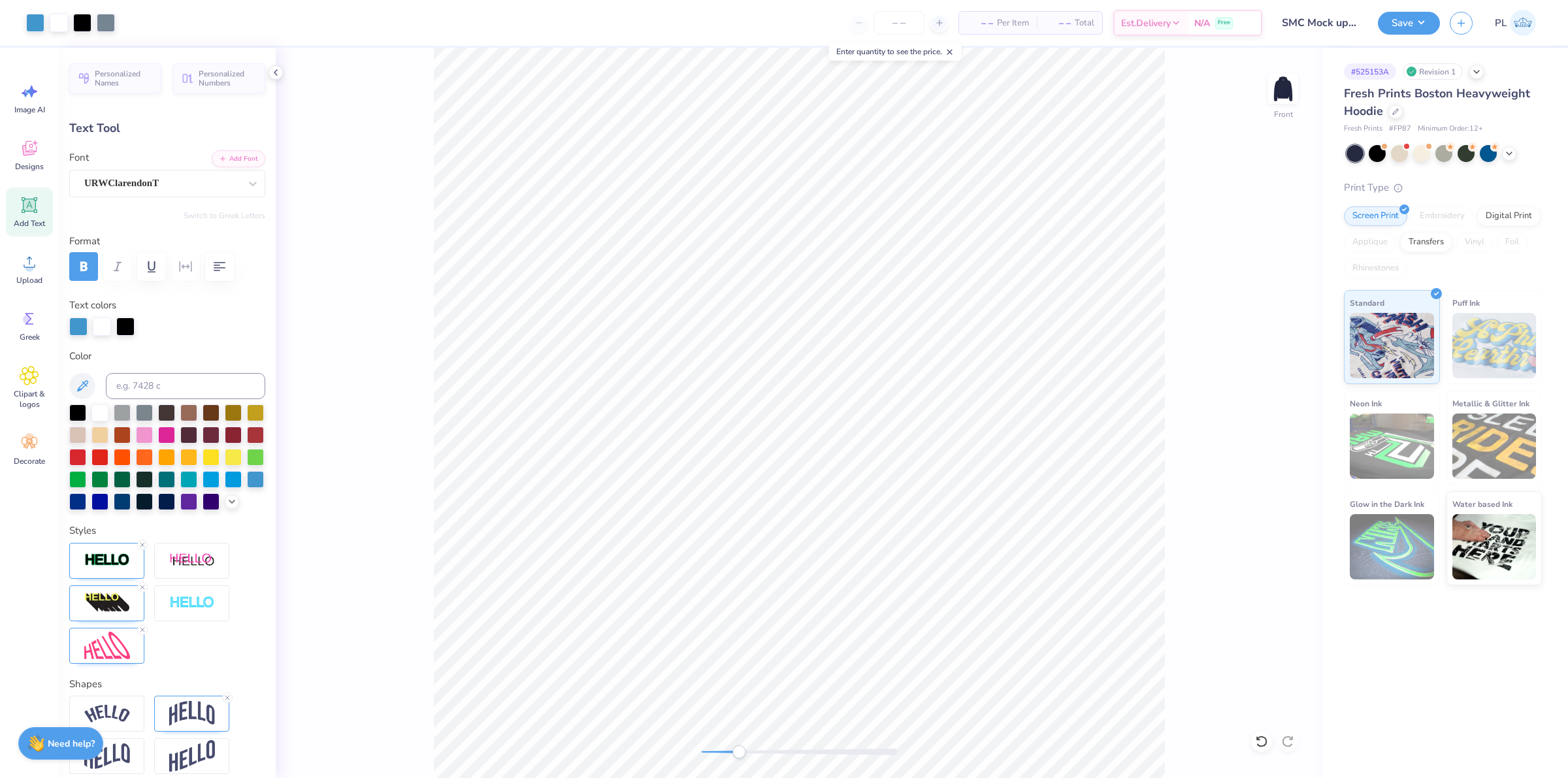
type input "6.67"
type input "3.38"
